Goal: Transaction & Acquisition: Book appointment/travel/reservation

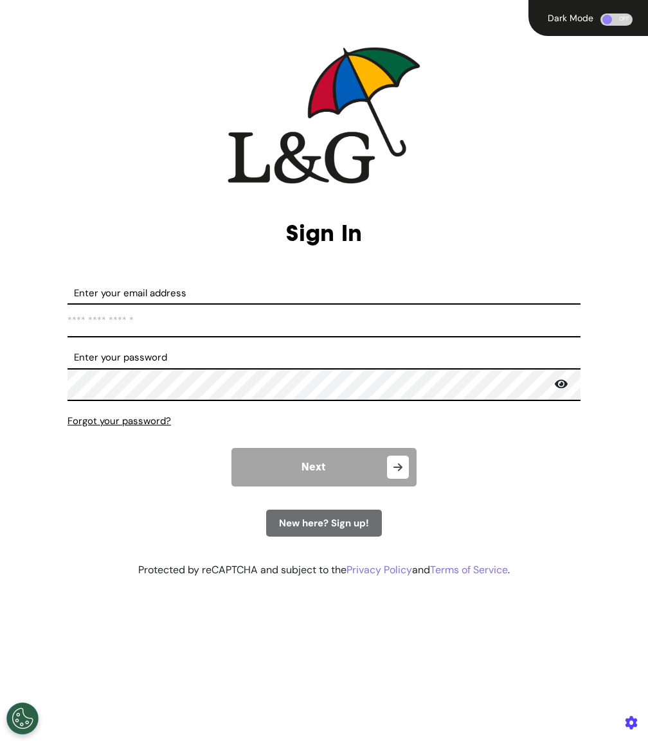
type input "**********"
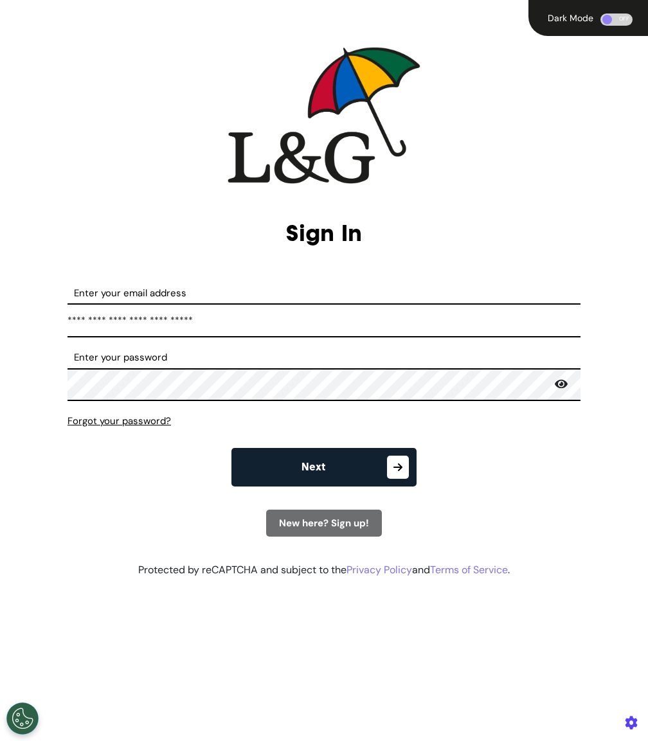
click at [330, 468] on button "Next" at bounding box center [323, 467] width 185 height 39
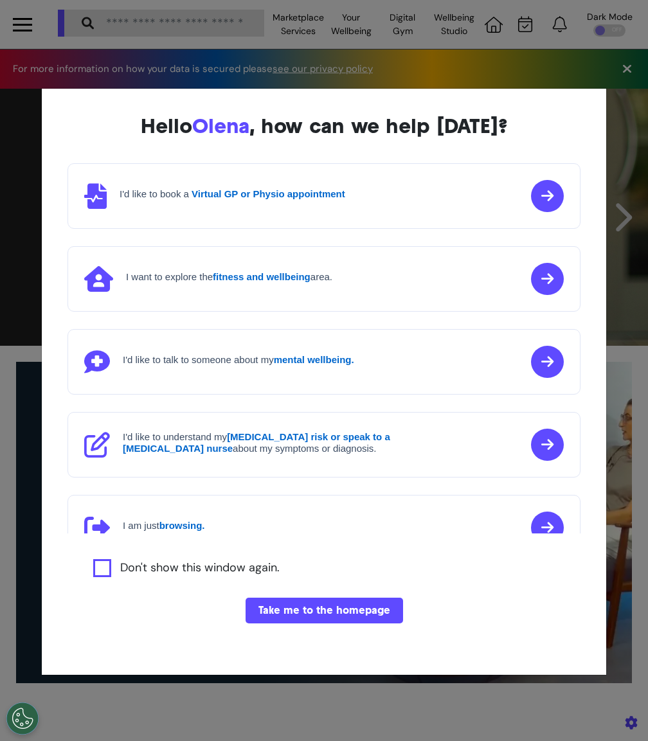
scroll to position [0, 405]
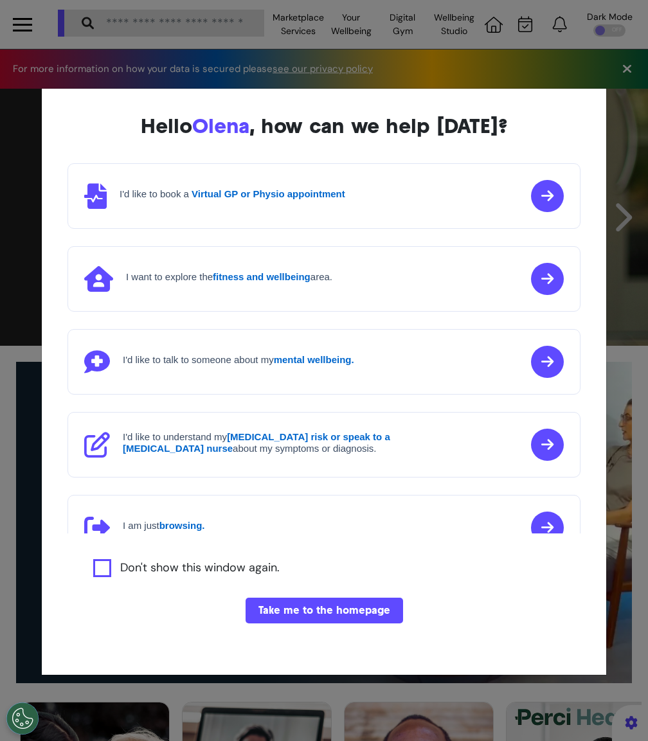
click at [372, 607] on button "Take me to the homepage" at bounding box center [325, 611] width 158 height 26
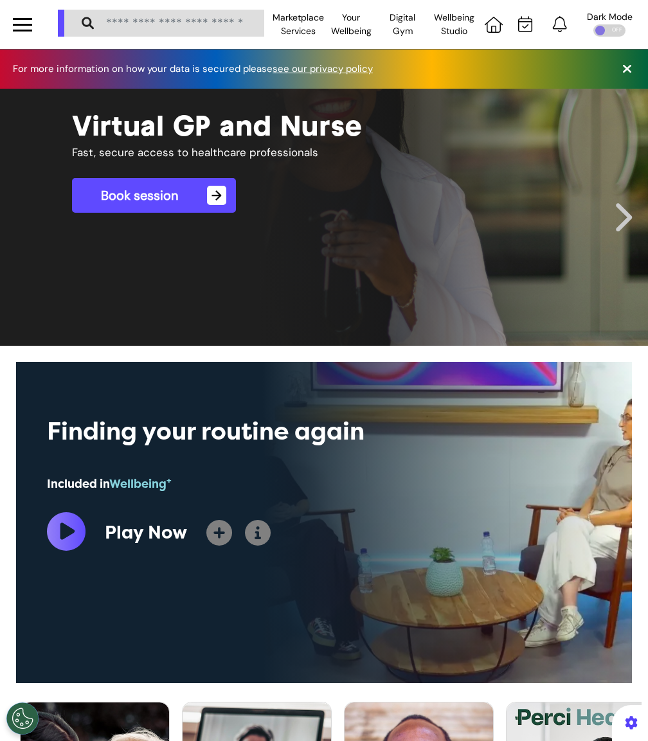
scroll to position [504, 0]
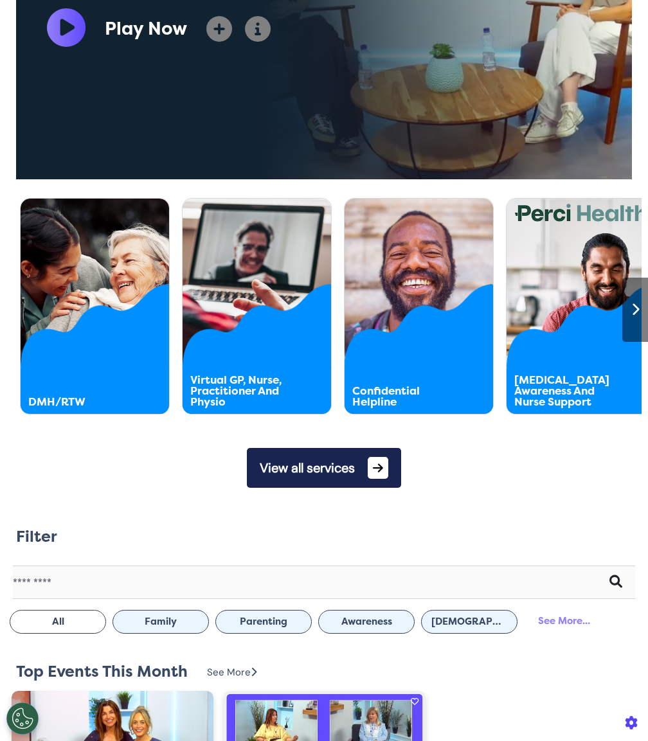
click at [367, 482] on button "View all services" at bounding box center [324, 468] width 154 height 40
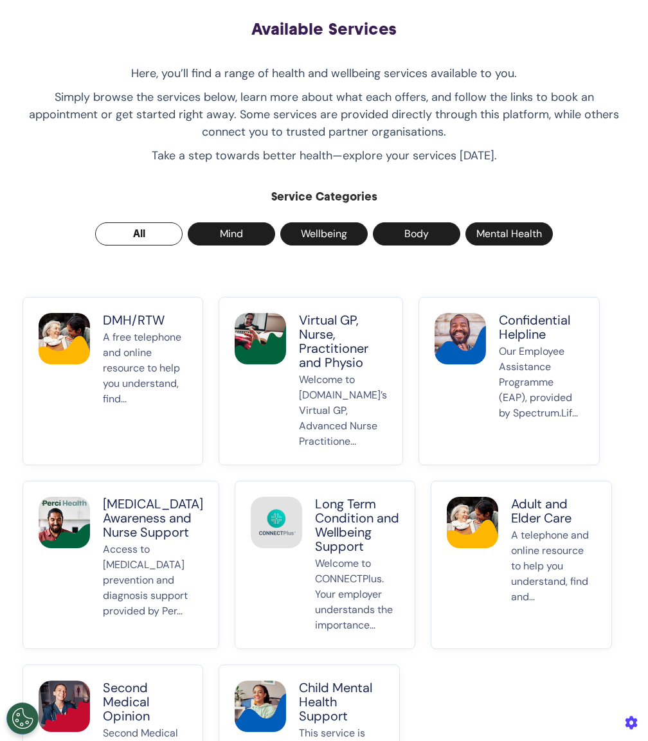
scroll to position [58, 0]
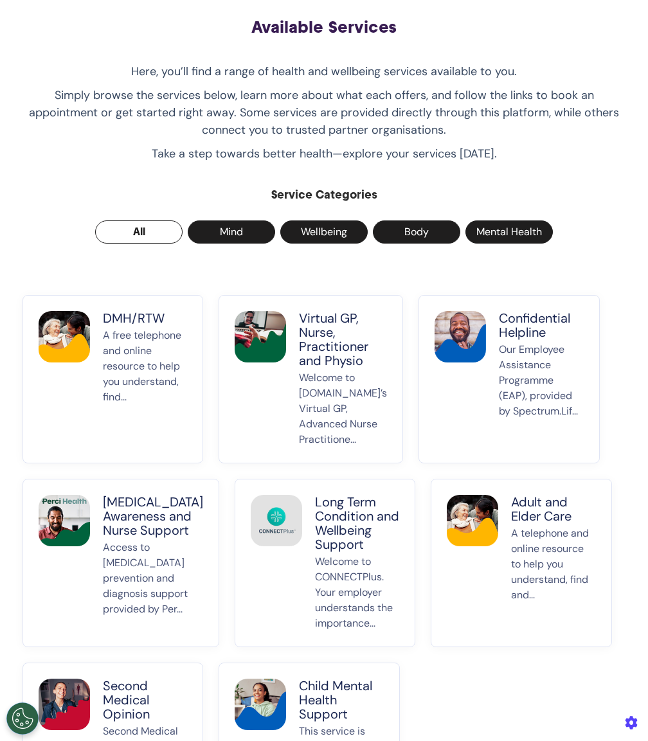
click at [316, 383] on p "Welcome to [DOMAIN_NAME]’s Virtual GP, Advanced Nurse Practitione..." at bounding box center [343, 408] width 88 height 77
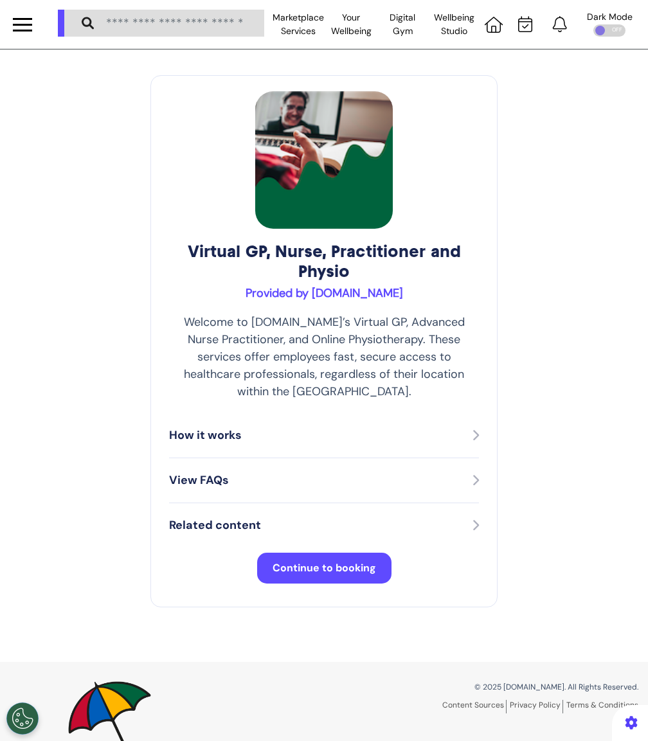
click at [333, 561] on span "Continue to booking" at bounding box center [325, 568] width 104 height 14
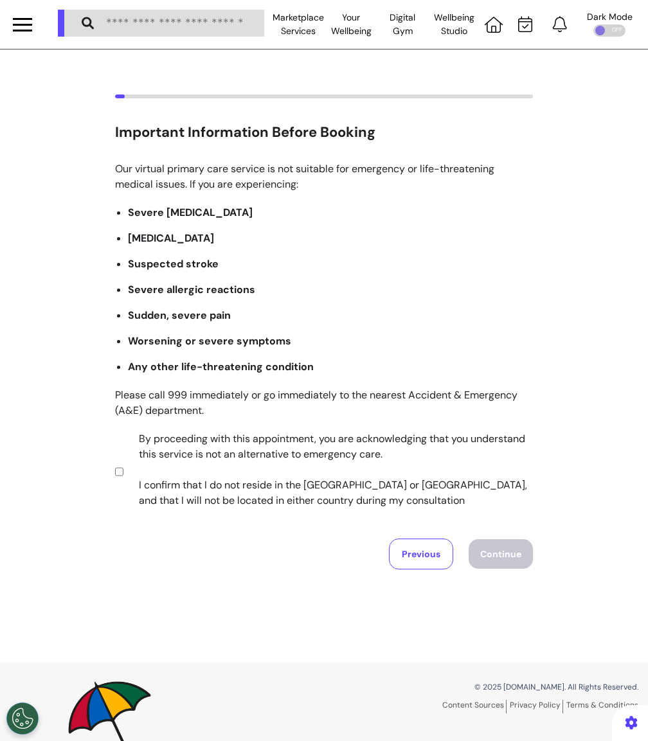
click at [276, 470] on label "By proceeding with this appointment, you are acknowledging that you understand …" at bounding box center [327, 469] width 403 height 77
click at [493, 551] on button "Continue" at bounding box center [501, 554] width 64 height 30
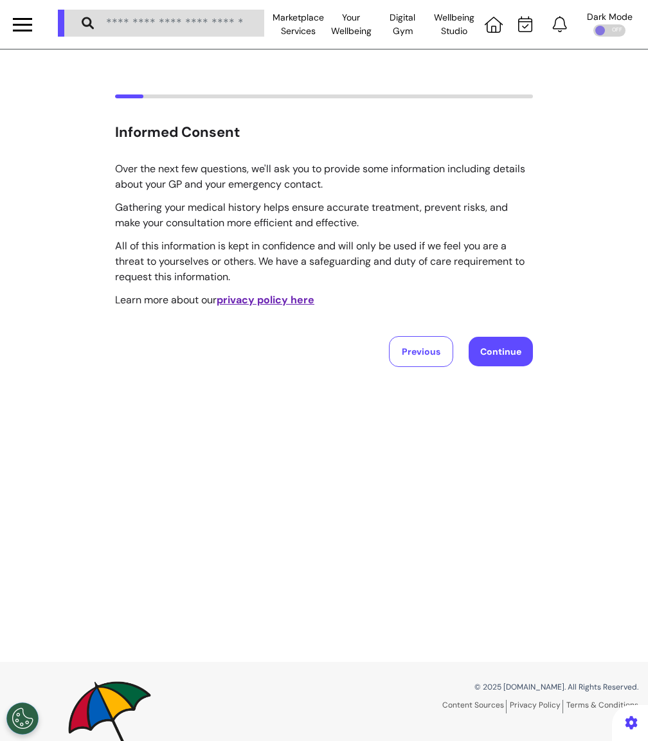
click at [505, 347] on button "Continue" at bounding box center [501, 352] width 64 height 30
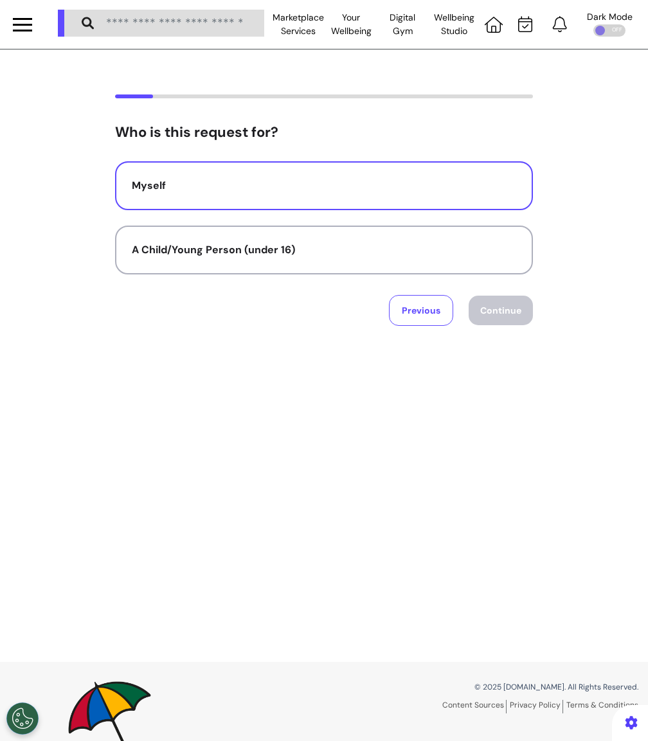
click at [485, 190] on div "Myself" at bounding box center [324, 185] width 385 height 15
click at [505, 319] on button "Continue" at bounding box center [501, 311] width 64 height 30
select select "******"
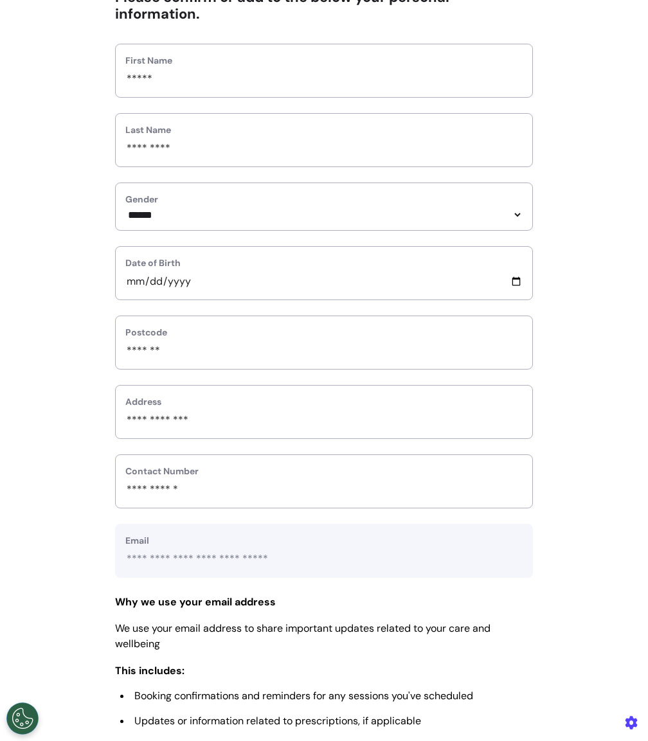
scroll to position [328, 0]
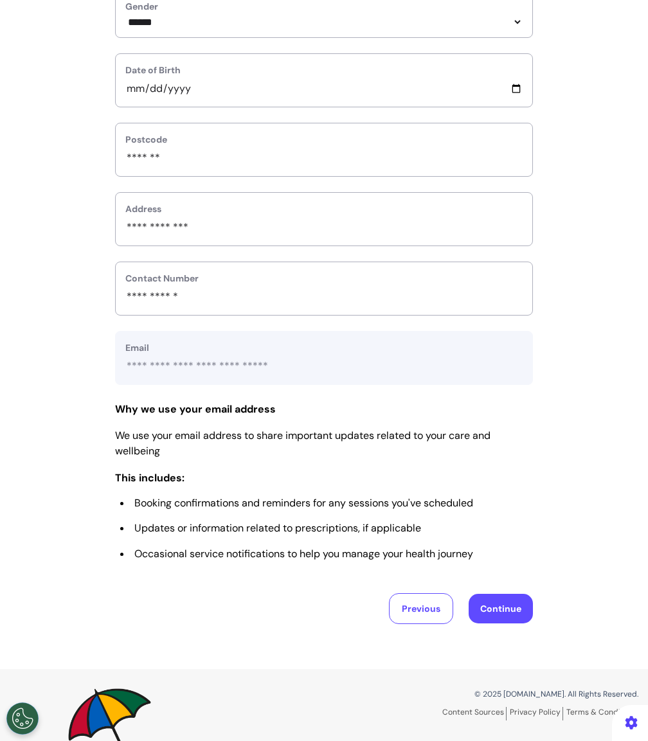
click at [495, 603] on button "Continue" at bounding box center [501, 609] width 64 height 30
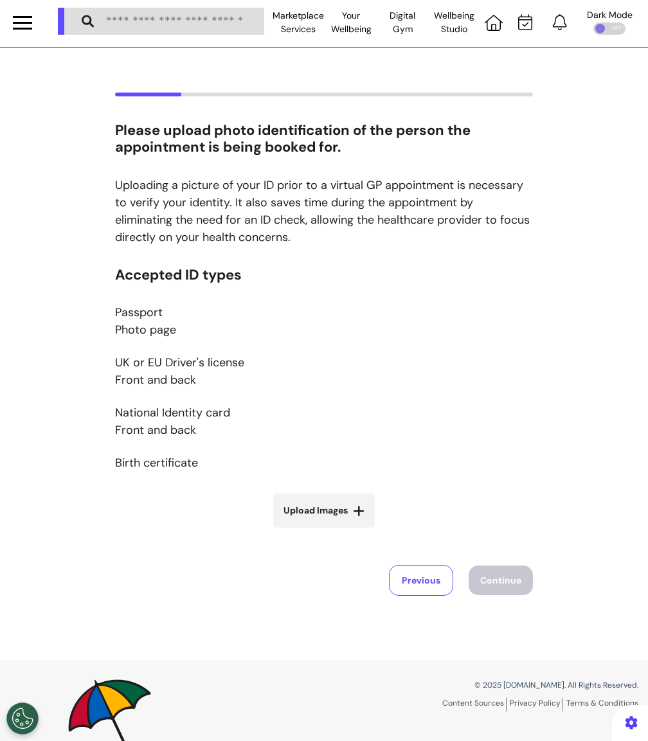
scroll to position [0, 0]
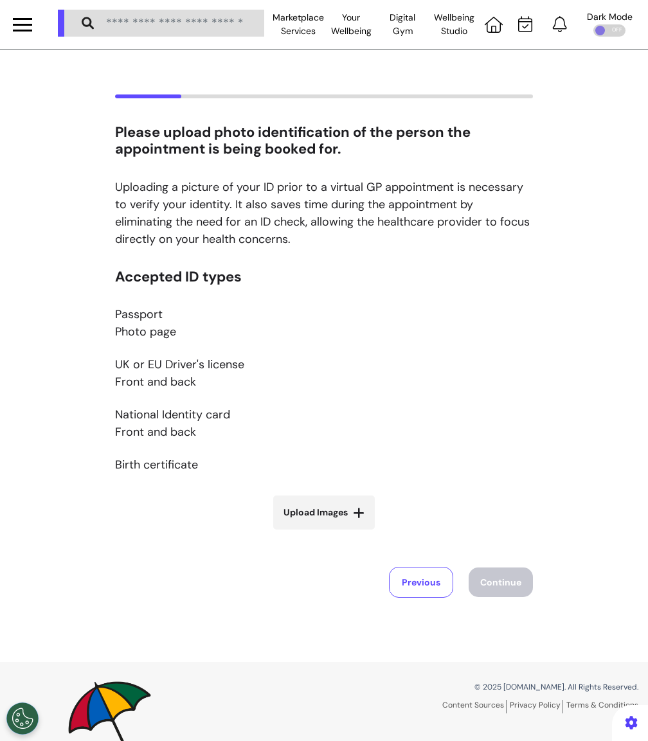
click at [344, 517] on span "Upload Images" at bounding box center [316, 513] width 64 height 14
click at [344, 533] on input "Upload Images" at bounding box center [324, 540] width 153 height 14
type input "**********"
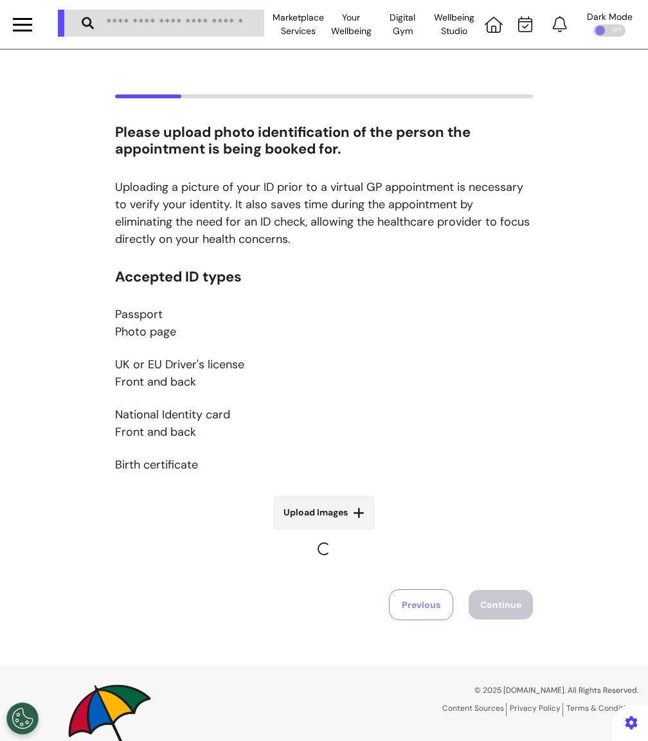
scroll to position [62, 0]
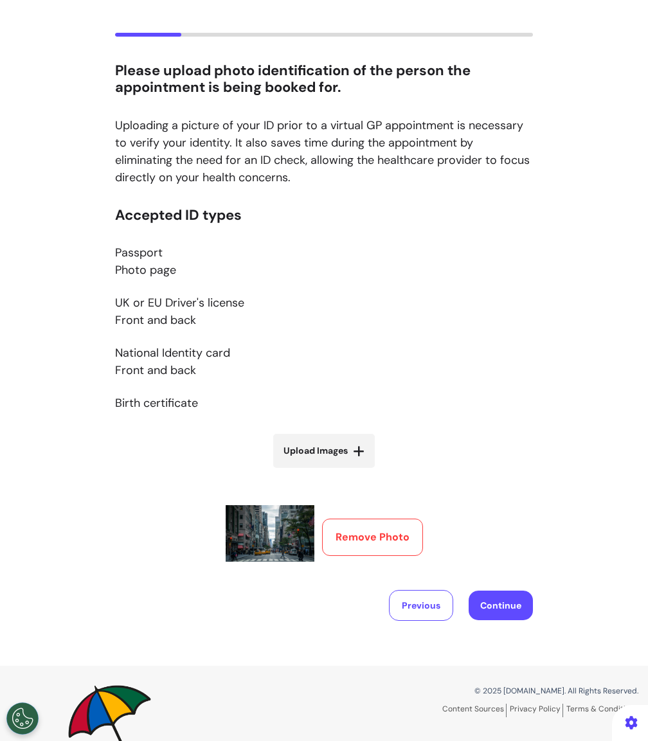
click at [514, 601] on button "Continue" at bounding box center [501, 606] width 64 height 30
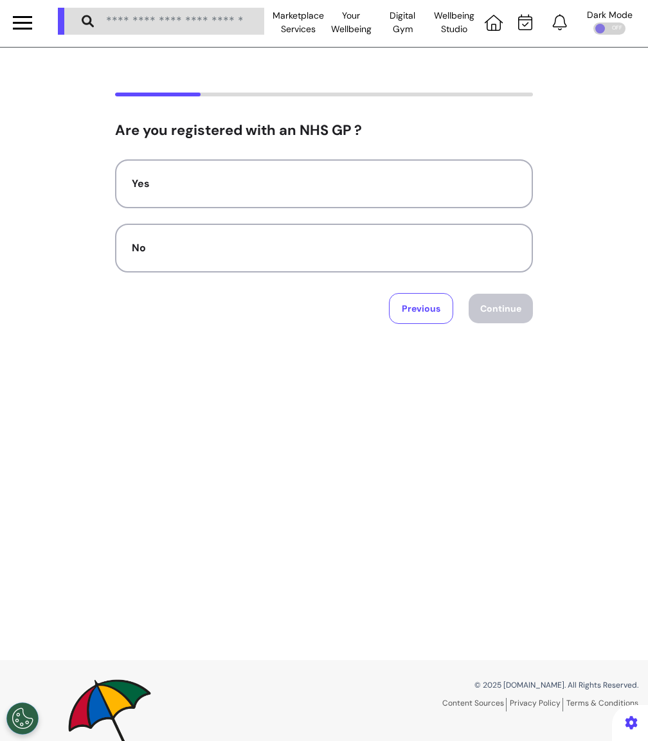
scroll to position [0, 0]
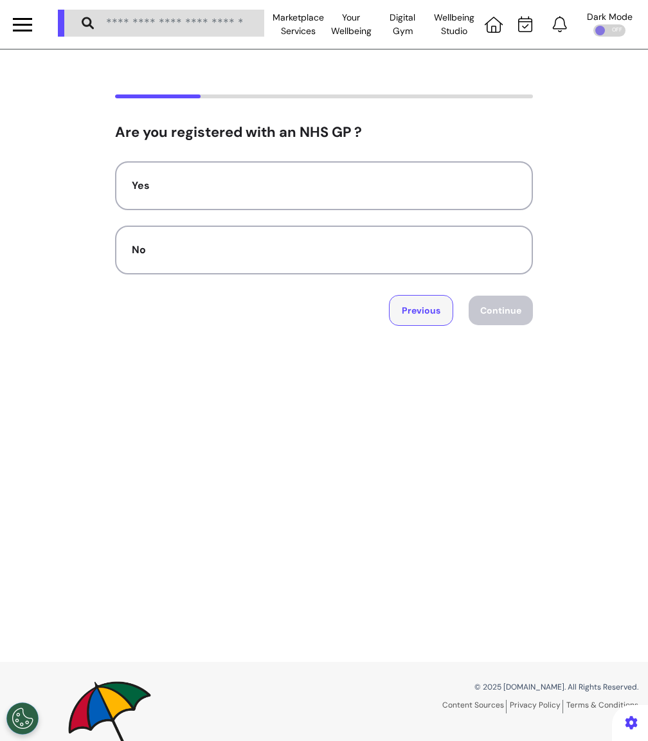
click at [412, 316] on button "Previous" at bounding box center [421, 310] width 64 height 31
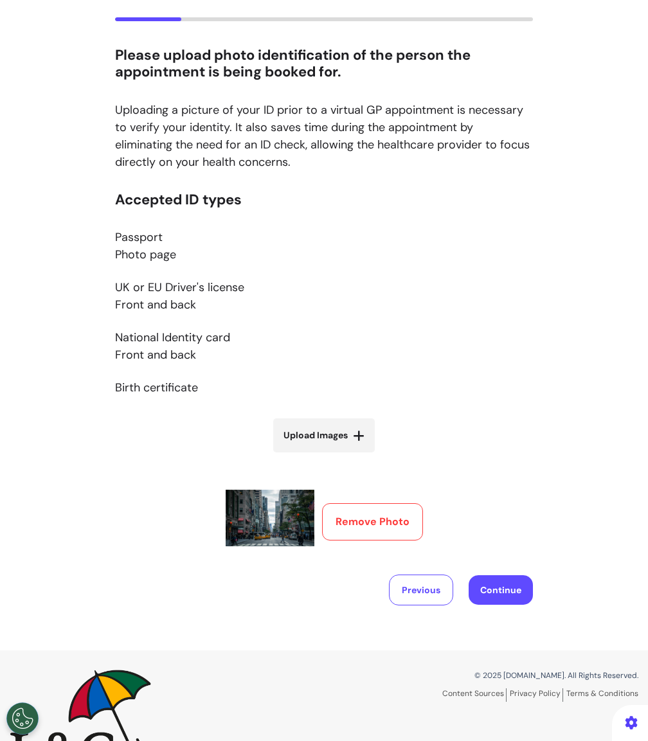
scroll to position [97, 0]
